Goal: Task Accomplishment & Management: Complete application form

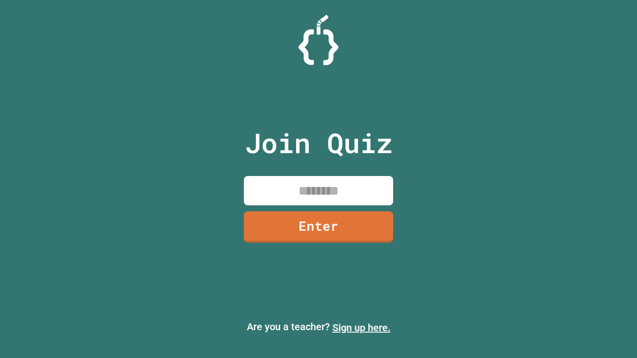
click at [361, 328] on link "Sign up here." at bounding box center [361, 328] width 58 height 12
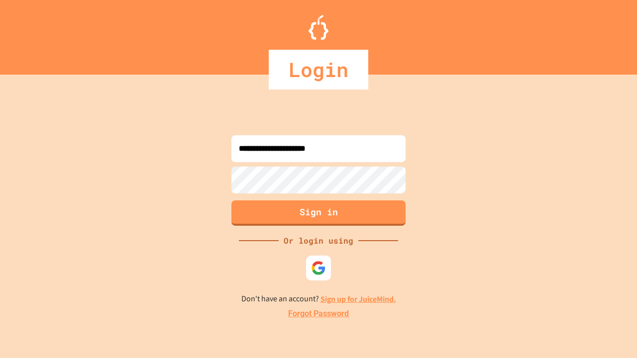
type input "**********"
